Goal: Information Seeking & Learning: Find contact information

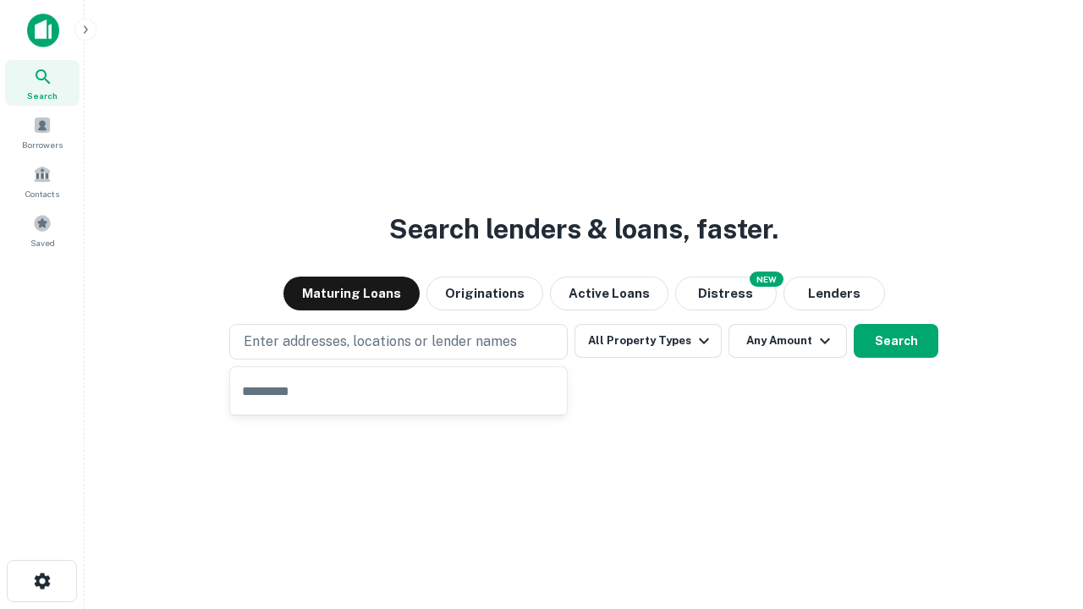
type input "**********"
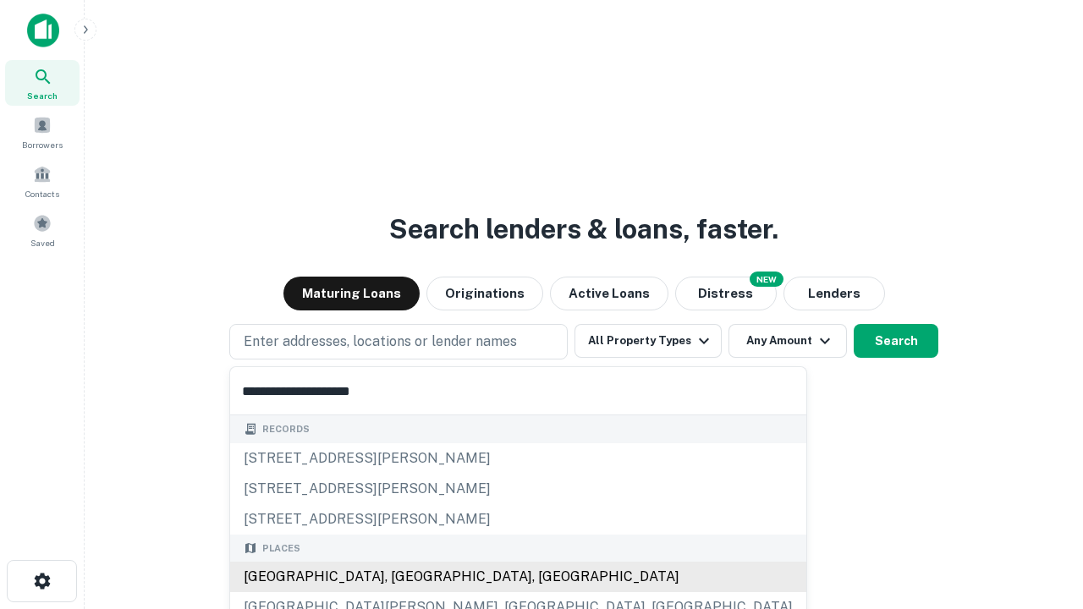
click at [404, 577] on div "[GEOGRAPHIC_DATA], [GEOGRAPHIC_DATA], [GEOGRAPHIC_DATA]" at bounding box center [518, 577] width 576 height 30
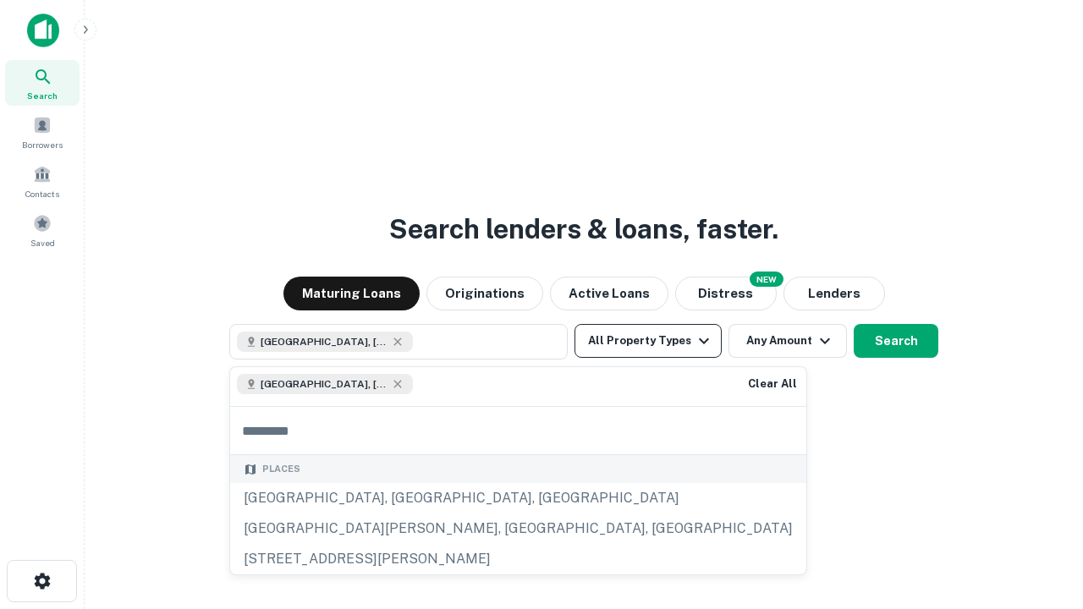
click at [648, 341] on button "All Property Types" at bounding box center [647, 341] width 147 height 34
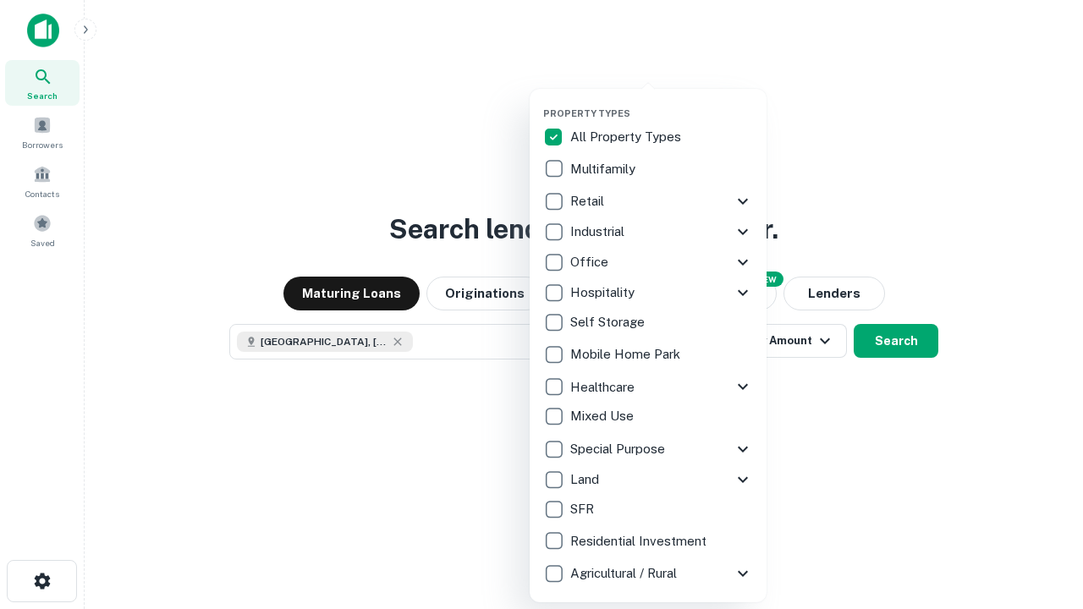
click at [661, 102] on button "button" at bounding box center [661, 102] width 237 height 1
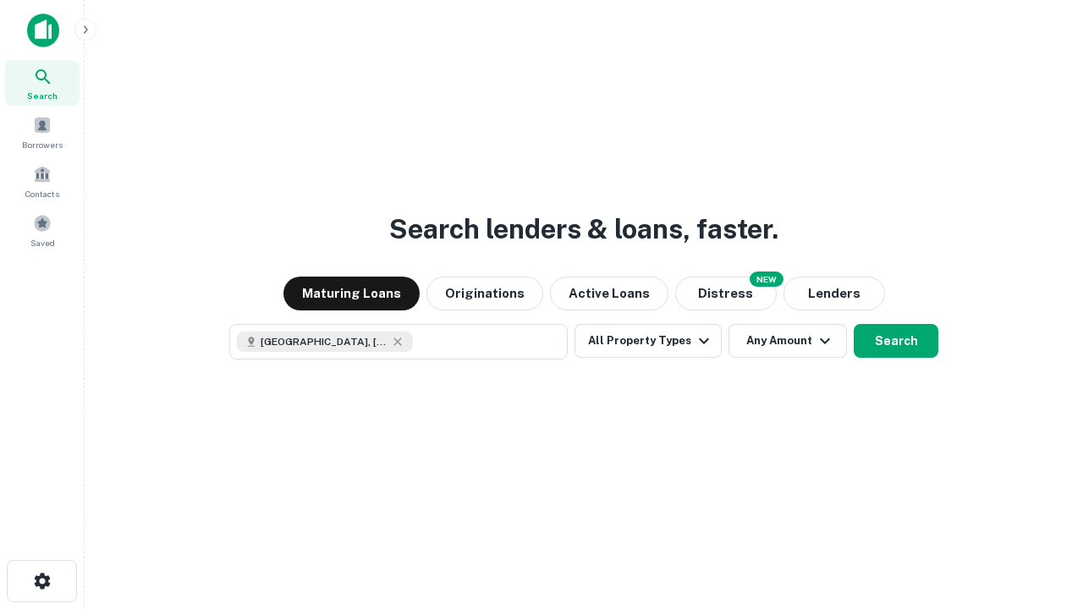
scroll to position [27, 0]
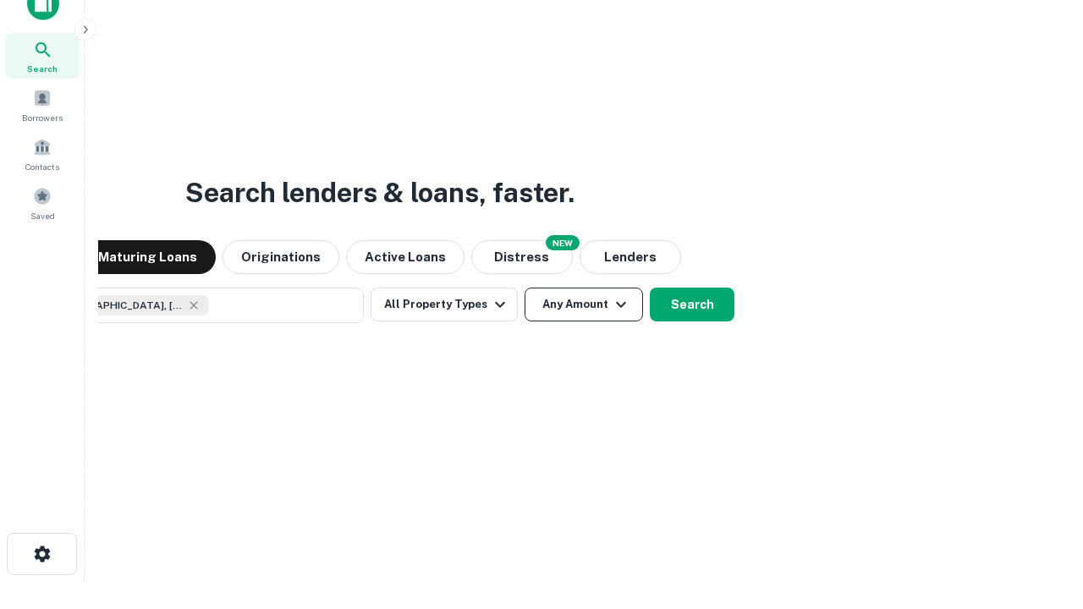
click at [524, 288] on button "Any Amount" at bounding box center [583, 305] width 118 height 34
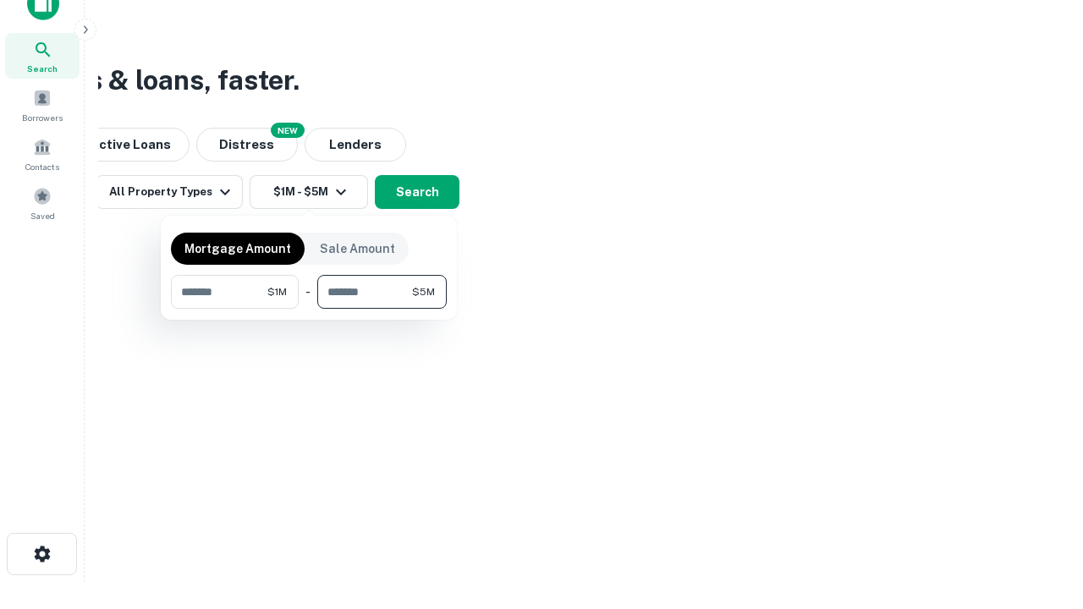
type input "*******"
click at [309, 309] on button "button" at bounding box center [309, 309] width 276 height 1
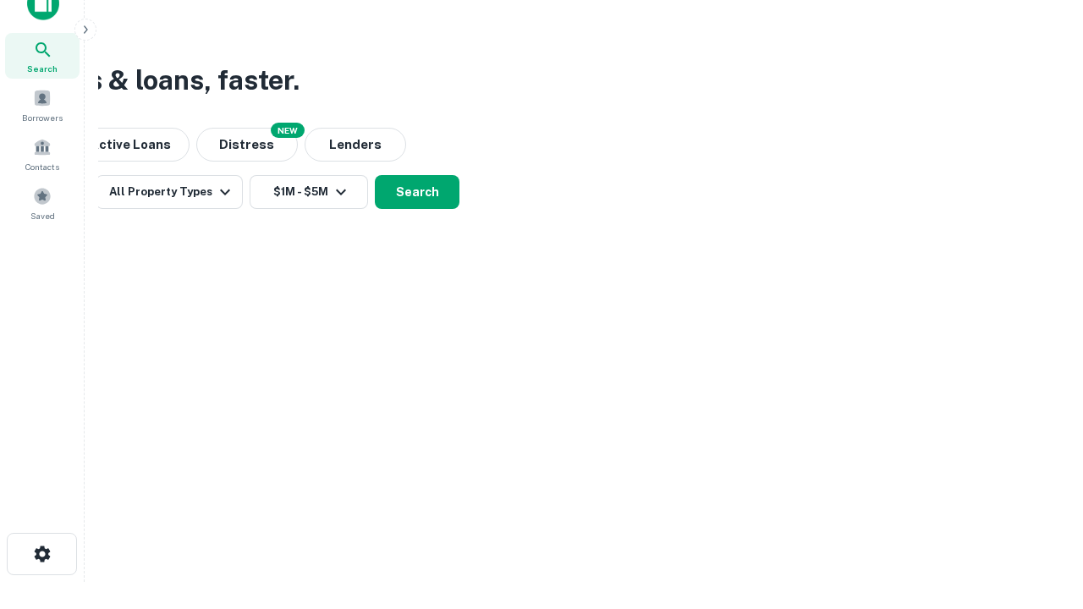
scroll to position [27, 0]
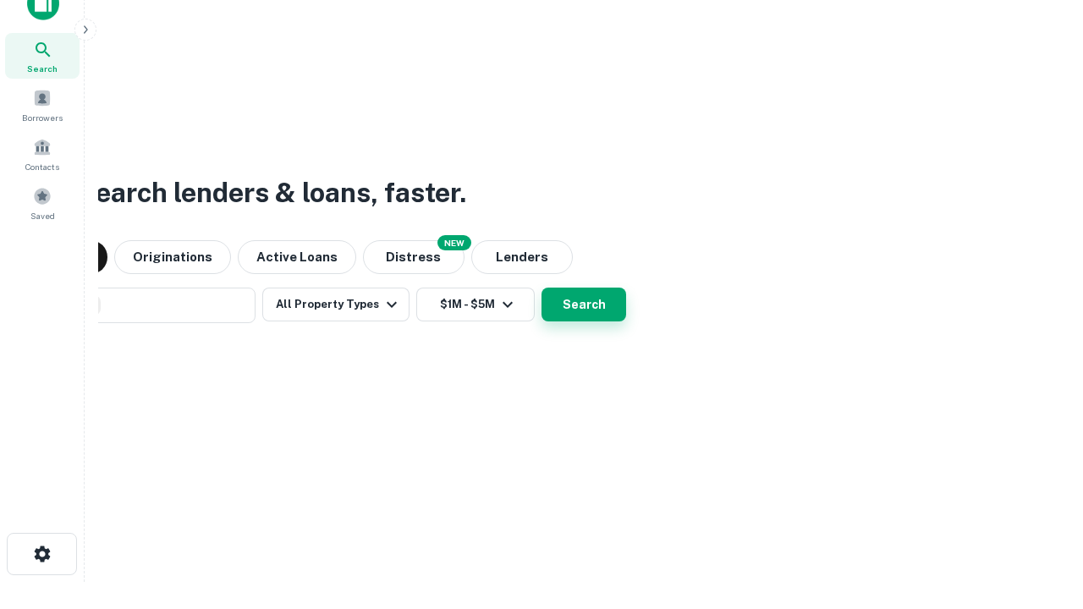
click at [541, 288] on button "Search" at bounding box center [583, 305] width 85 height 34
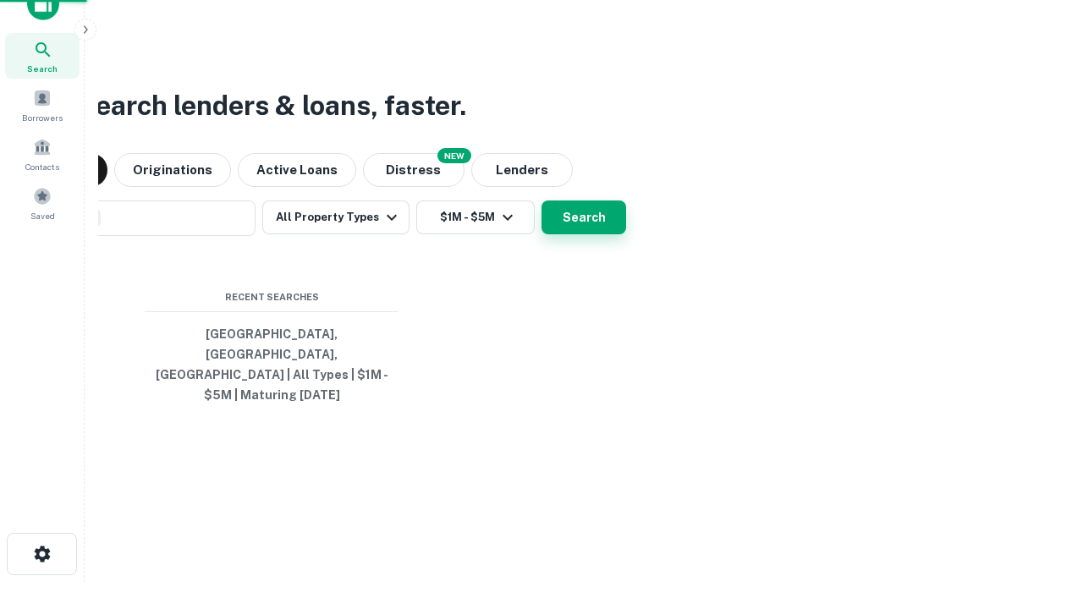
scroll to position [55, 479]
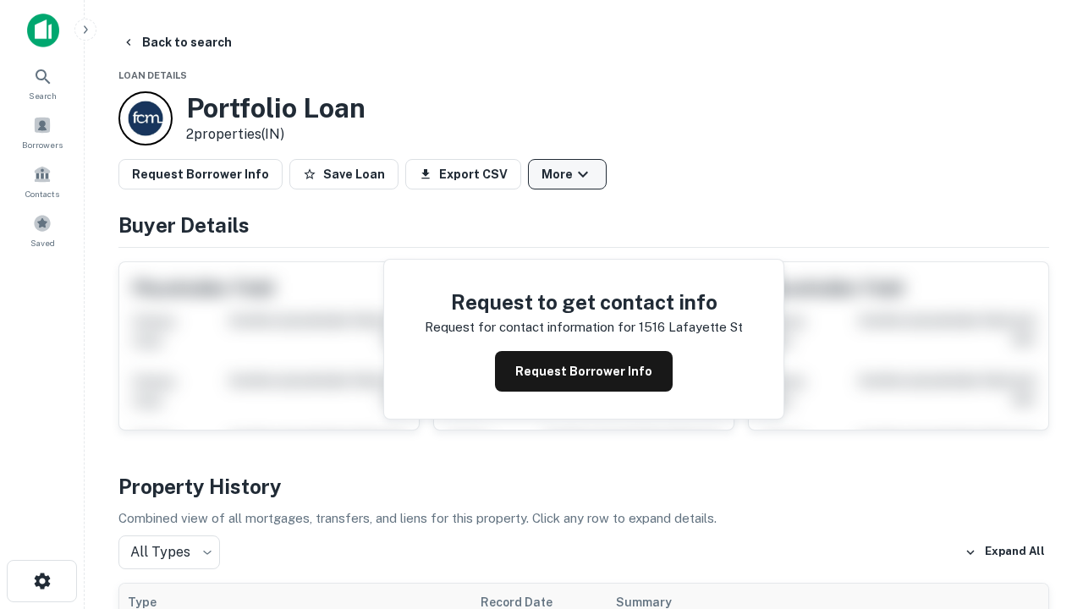
click at [567, 174] on button "More" at bounding box center [567, 174] width 79 height 30
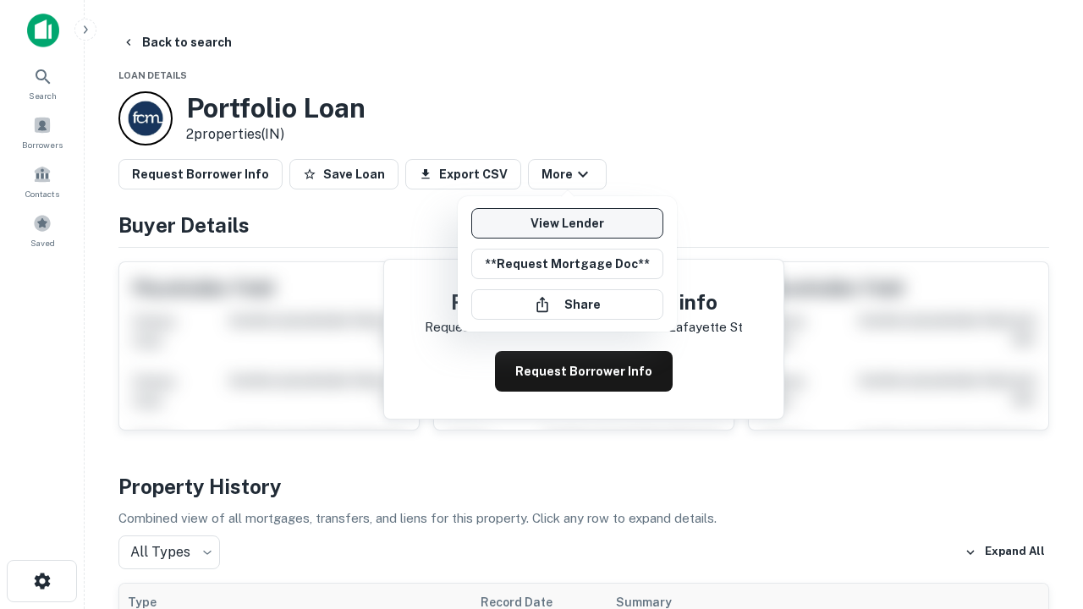
click at [567, 223] on link "View Lender" at bounding box center [567, 223] width 192 height 30
